Goal: Register for event/course

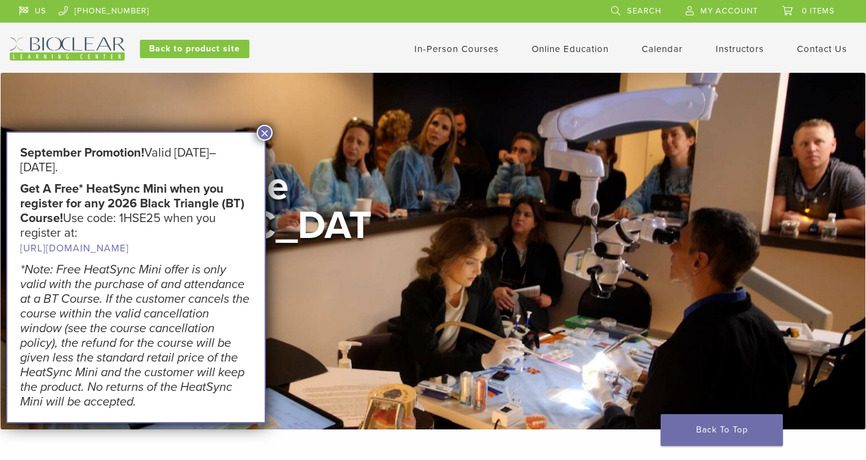
click at [269, 133] on button "×" at bounding box center [265, 133] width 16 height 16
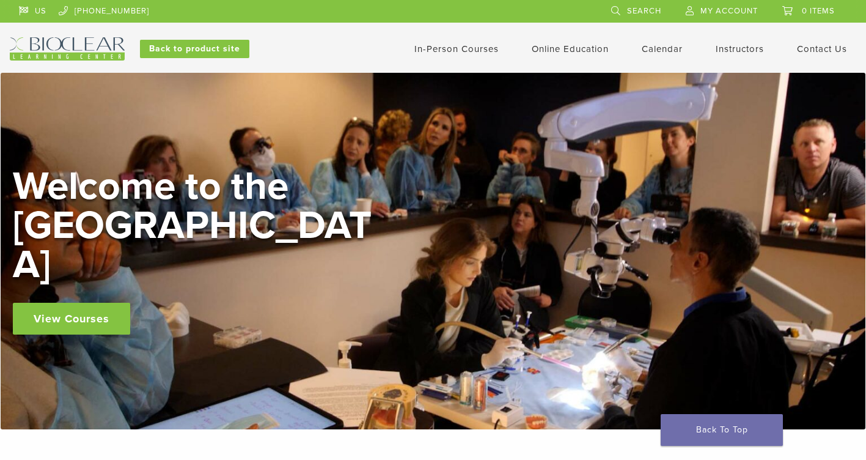
click at [482, 48] on link "In-Person Courses" at bounding box center [457, 48] width 84 height 11
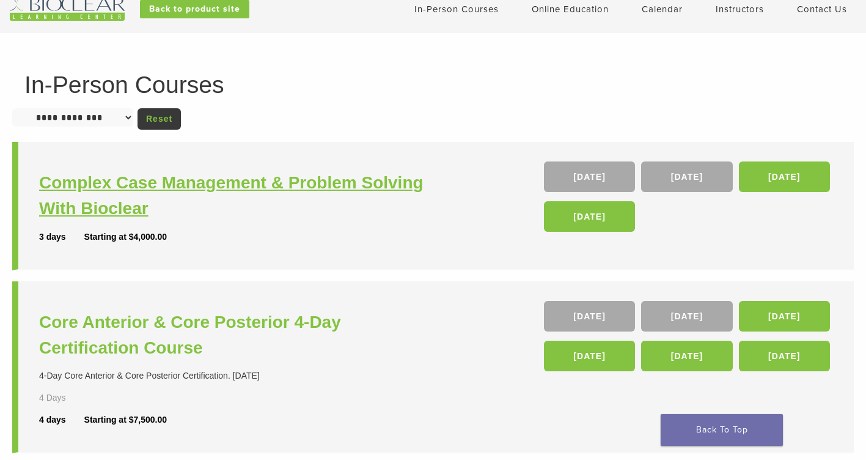
scroll to position [42, 0]
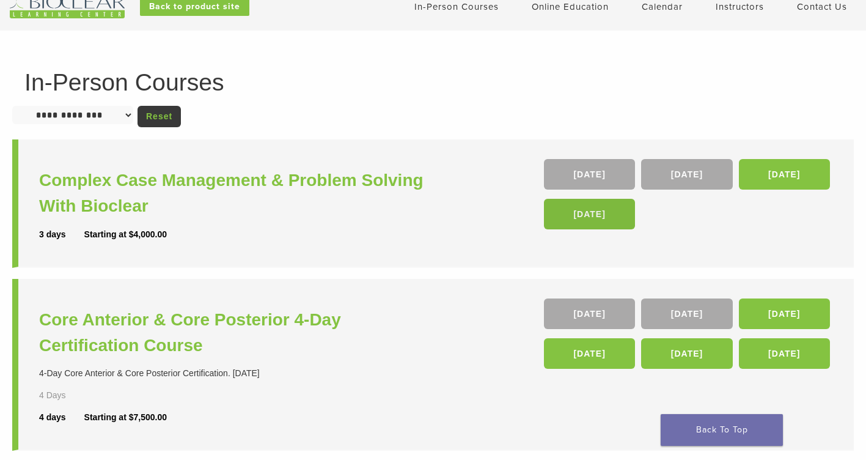
click at [588, 212] on link "[DATE]" at bounding box center [589, 214] width 91 height 31
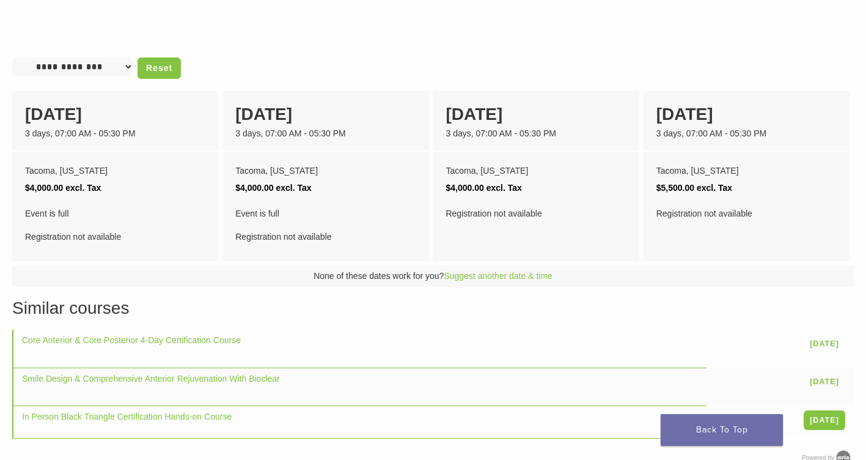
scroll to position [557, 0]
